Goal: Communication & Community: Ask a question

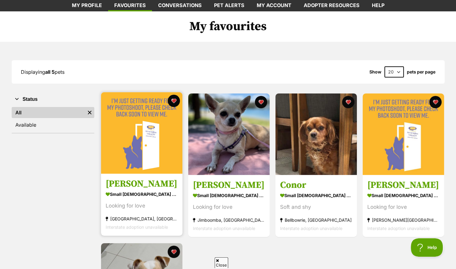
click at [169, 196] on div "small [DEMOGRAPHIC_DATA] Dog" at bounding box center [142, 194] width 72 height 9
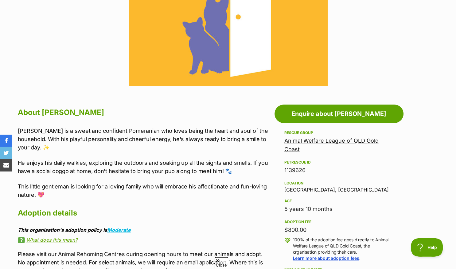
scroll to position [194, 0]
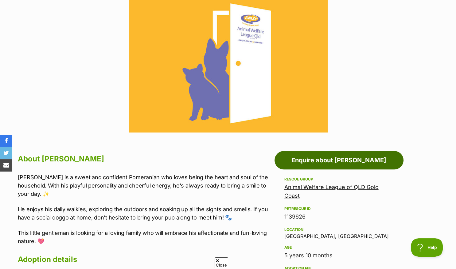
click at [331, 158] on link "Enquire about Abe" at bounding box center [339, 160] width 129 height 18
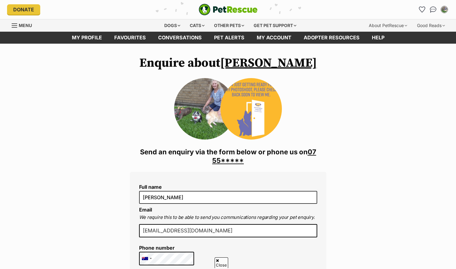
scroll to position [65, 0]
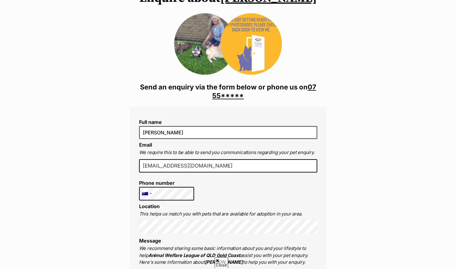
click at [228, 97] on link "07 55*****" at bounding box center [264, 91] width 104 height 17
click at [219, 96] on link "07 5509 9000" at bounding box center [272, 91] width 107 height 17
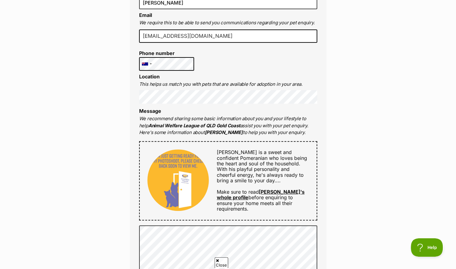
scroll to position [259, 0]
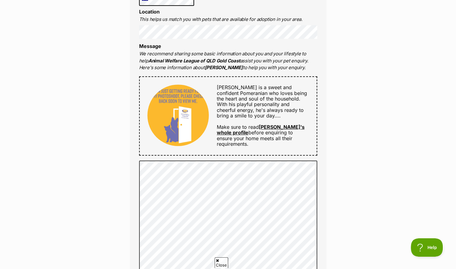
click at [280, 126] on link "[PERSON_NAME]'s whole profile" at bounding box center [261, 130] width 88 height 12
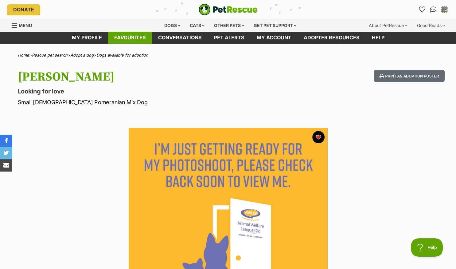
click at [131, 37] on link "Favourites" at bounding box center [130, 38] width 44 height 12
